Goal: Task Accomplishment & Management: Manage account settings

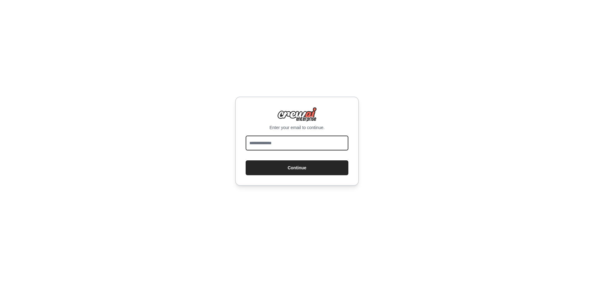
click at [276, 142] on input "email" at bounding box center [296, 142] width 103 height 15
type input "**********"
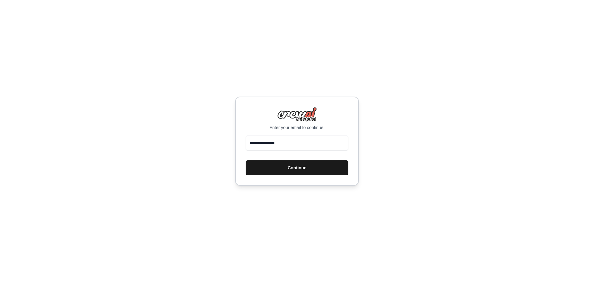
click at [305, 163] on button "Continue" at bounding box center [296, 167] width 103 height 15
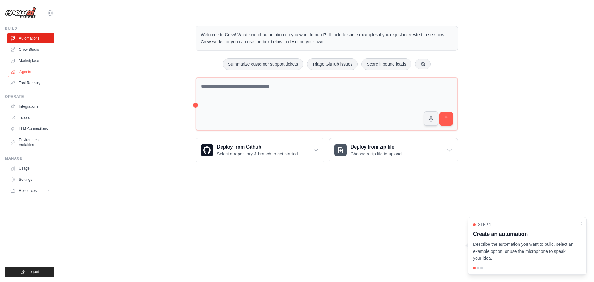
click at [25, 72] on link "Agents" at bounding box center [31, 72] width 47 height 10
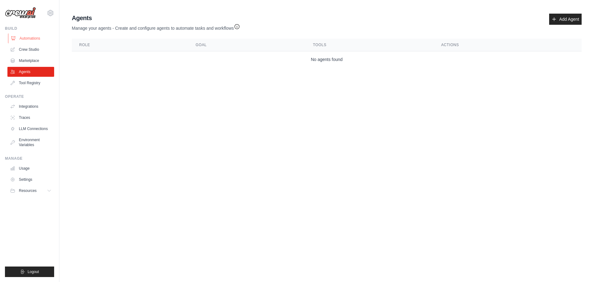
click at [28, 37] on link "Automations" at bounding box center [31, 38] width 47 height 10
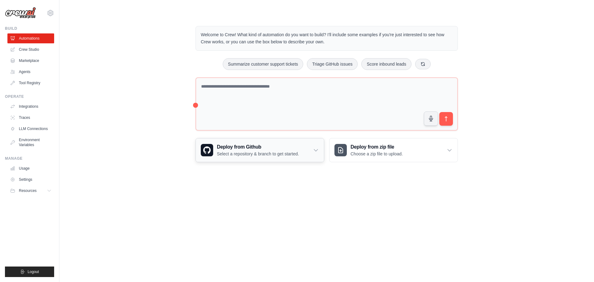
click at [311, 150] on div "Deploy from Github Select a repository & branch to get started." at bounding box center [260, 149] width 128 height 23
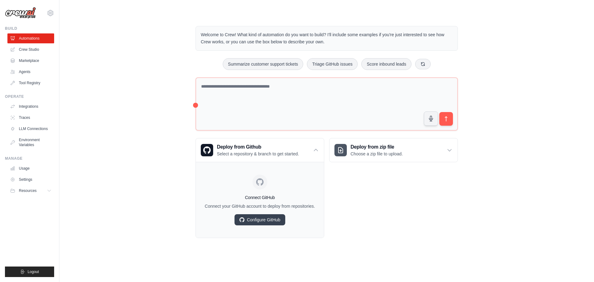
click at [353, 196] on div "Deploy from zip file Choose a zip file to upload. Upload a ZIP file containing …" at bounding box center [393, 188] width 129 height 100
click at [29, 47] on link "Crew Studio" at bounding box center [31, 50] width 47 height 10
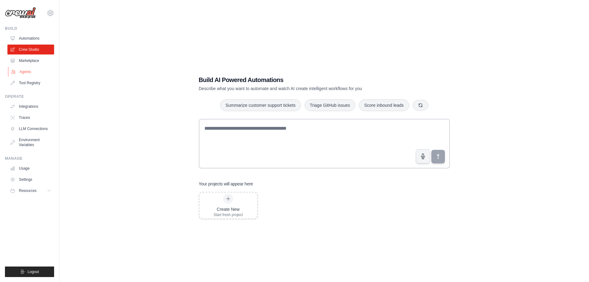
click at [24, 69] on link "Agents" at bounding box center [31, 72] width 47 height 10
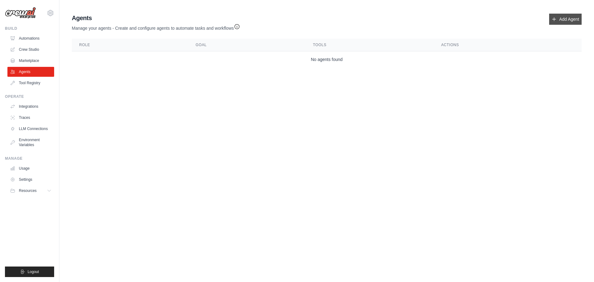
click at [568, 22] on link "Add Agent" at bounding box center [565, 19] width 32 height 11
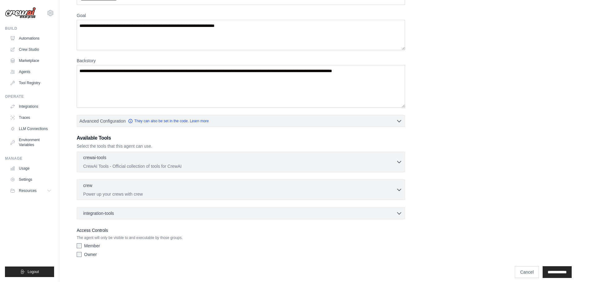
scroll to position [50, 0]
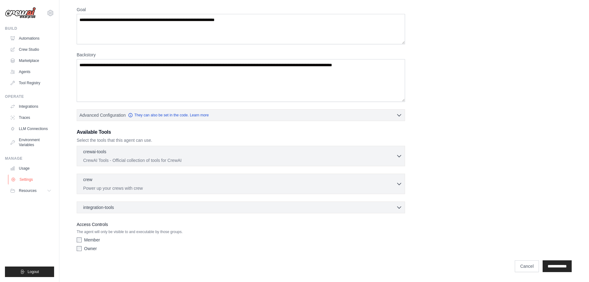
click at [23, 176] on link "Settings" at bounding box center [31, 179] width 47 height 10
